Goal: Information Seeking & Learning: Understand process/instructions

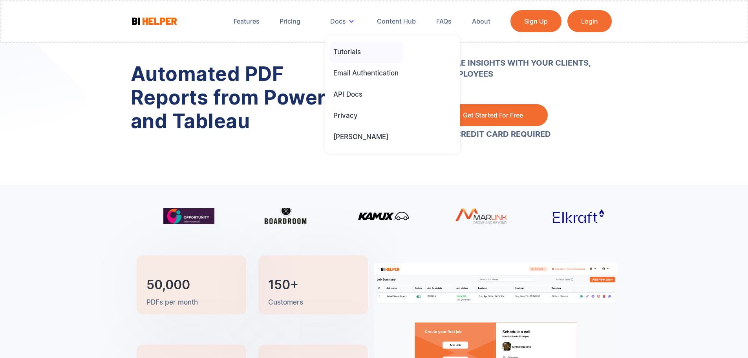
click at [354, 48] on div "Tutorials" at bounding box center [347, 52] width 27 height 9
click at [354, 49] on div "Tutorials" at bounding box center [347, 52] width 27 height 9
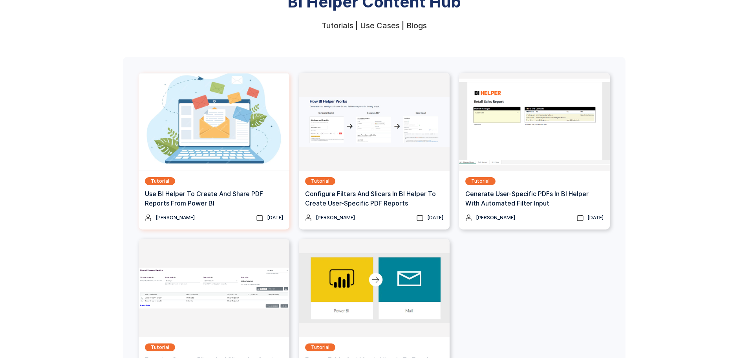
scroll to position [79, 0]
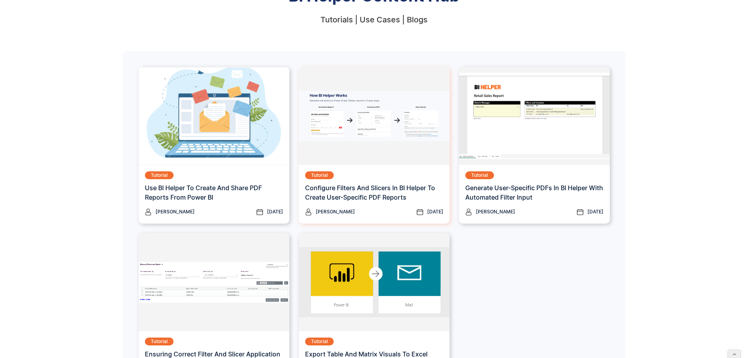
click at [353, 189] on h3 "Configure Filters And Slicers In BI Helper To Create User-Specific PDF Reports" at bounding box center [374, 192] width 138 height 19
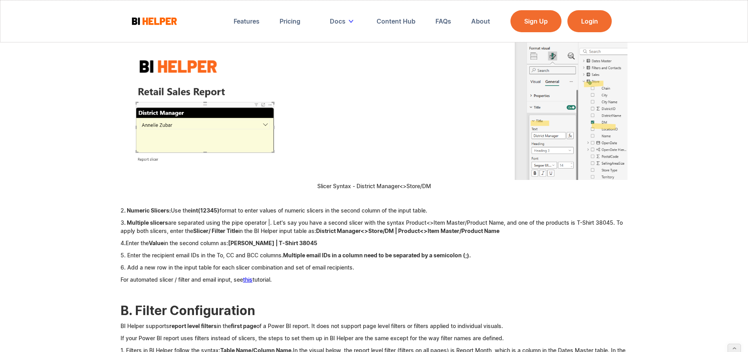
scroll to position [1807, 0]
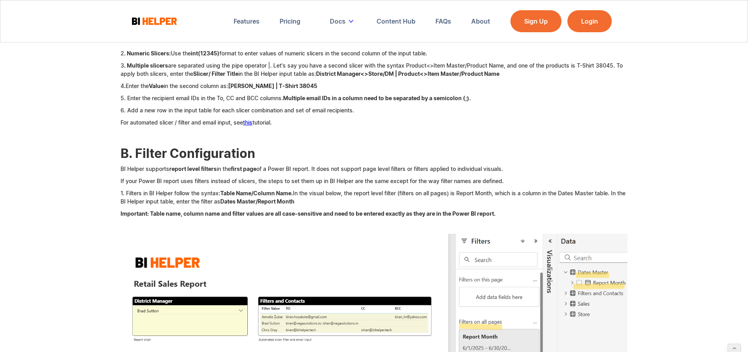
click at [190, 148] on h2 "B. Filter Configuration" at bounding box center [375, 154] width 508 height 14
click at [266, 158] on h2 "B. Filter Configuration" at bounding box center [375, 154] width 508 height 14
click at [257, 156] on h2 "B. Filter Configuration" at bounding box center [375, 154] width 508 height 14
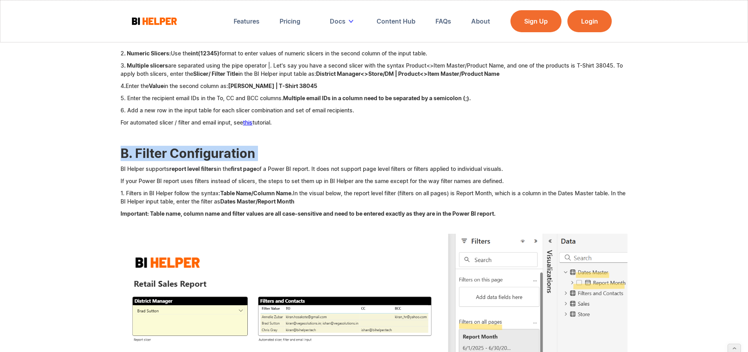
click at [257, 156] on h2 "B. Filter Configuration" at bounding box center [375, 154] width 508 height 14
click at [329, 170] on p "BI Helper supports report level filters in the first page of a Power BI report.…" at bounding box center [375, 169] width 508 height 8
